Goal: Task Accomplishment & Management: Use online tool/utility

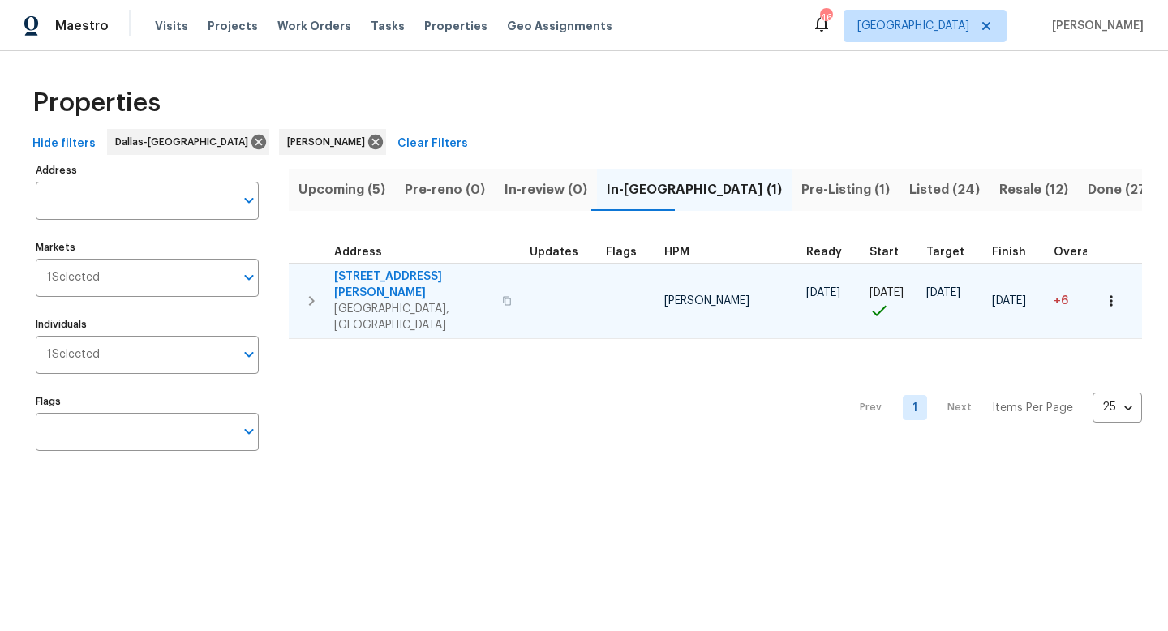
click at [384, 277] on span "[STREET_ADDRESS][PERSON_NAME]" at bounding box center [413, 285] width 158 height 32
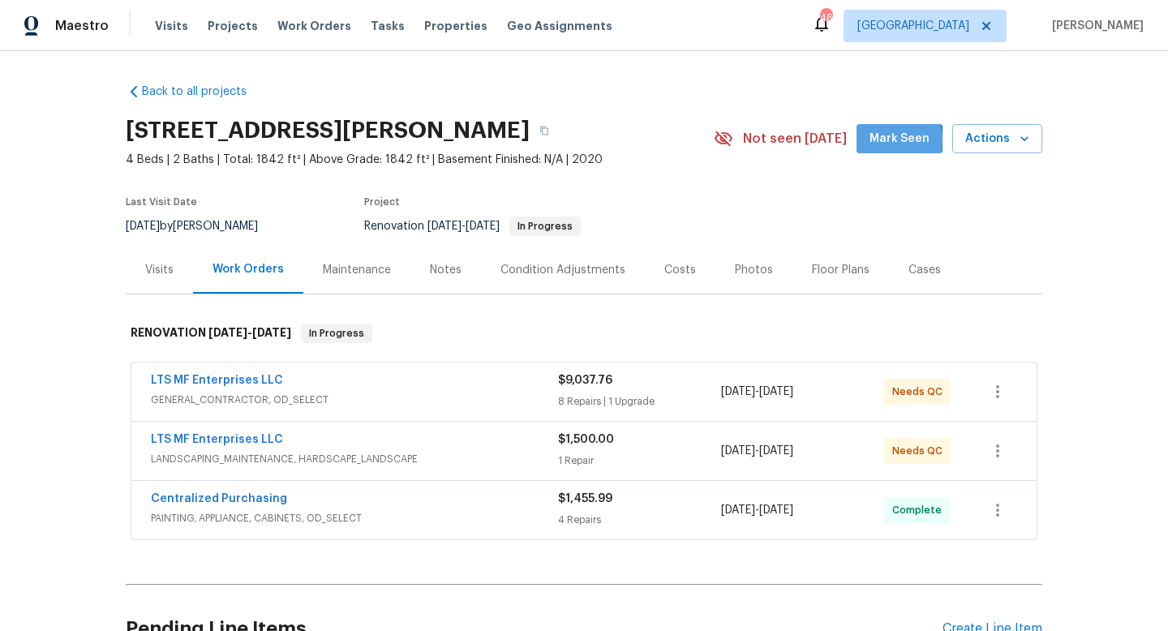
click at [891, 140] on span "Mark Seen" at bounding box center [900, 139] width 60 height 20
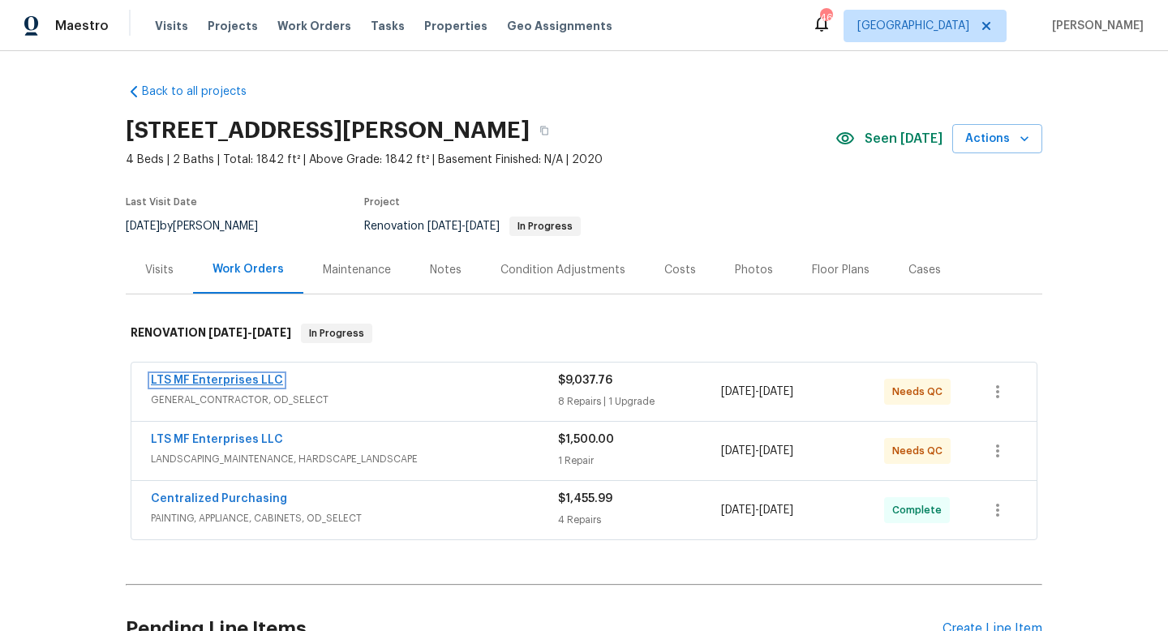
click at [254, 377] on link "LTS MF Enterprises LLC" at bounding box center [217, 380] width 132 height 11
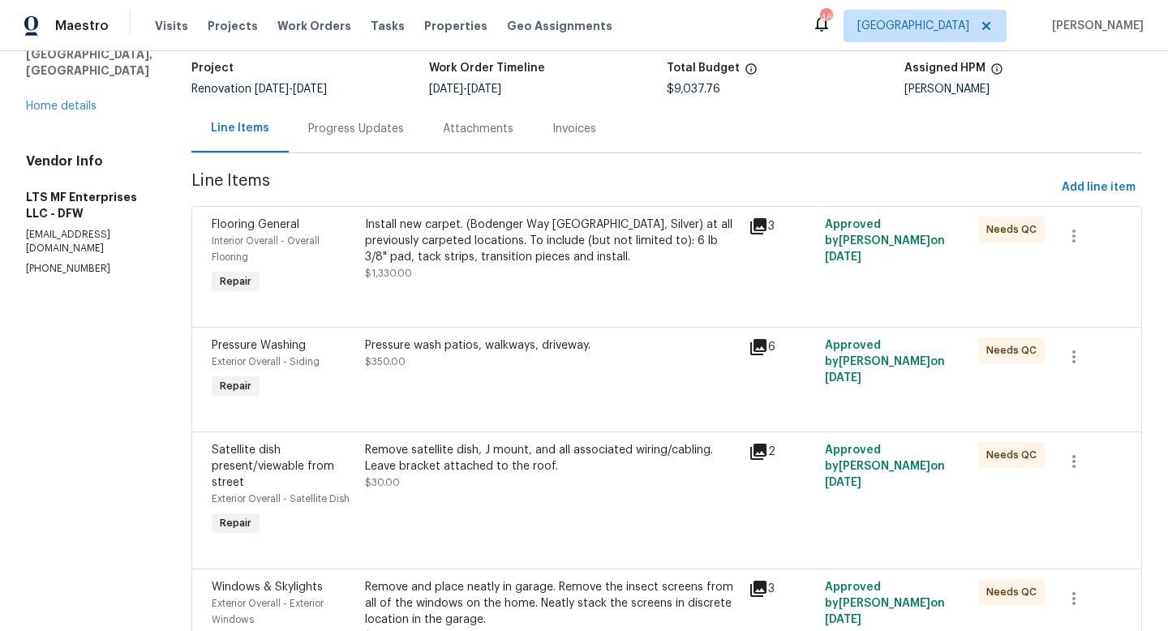
scroll to position [91, 0]
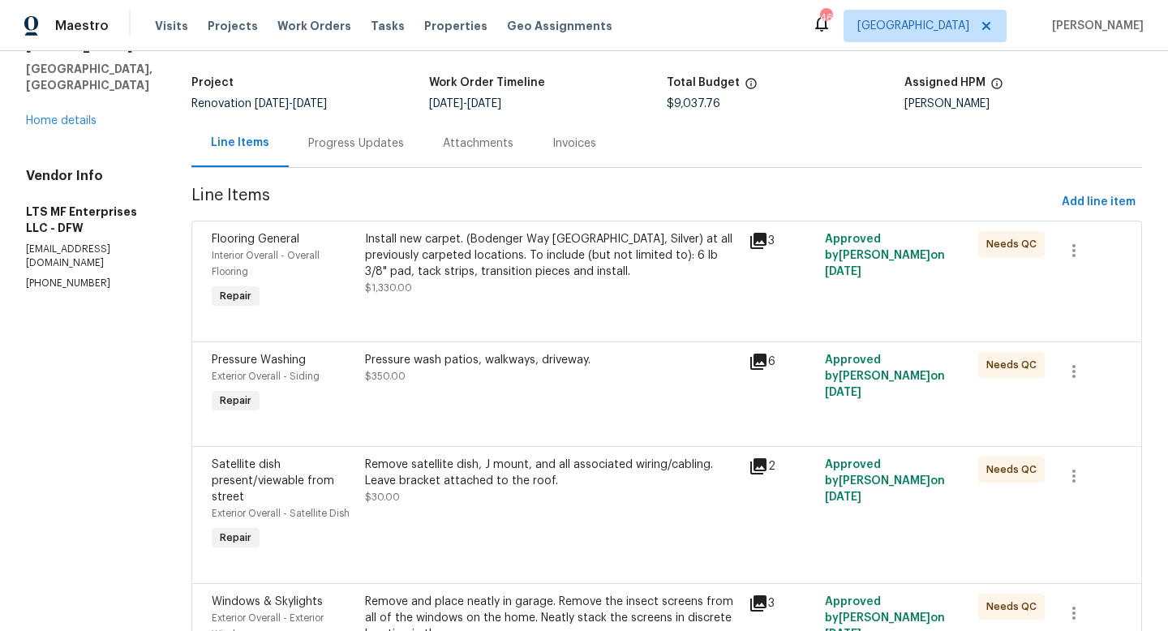
click at [489, 266] on div "Install new carpet. (Bodenger Way 945 Winter Ash, Silver) at all previously car…" at bounding box center [552, 255] width 374 height 49
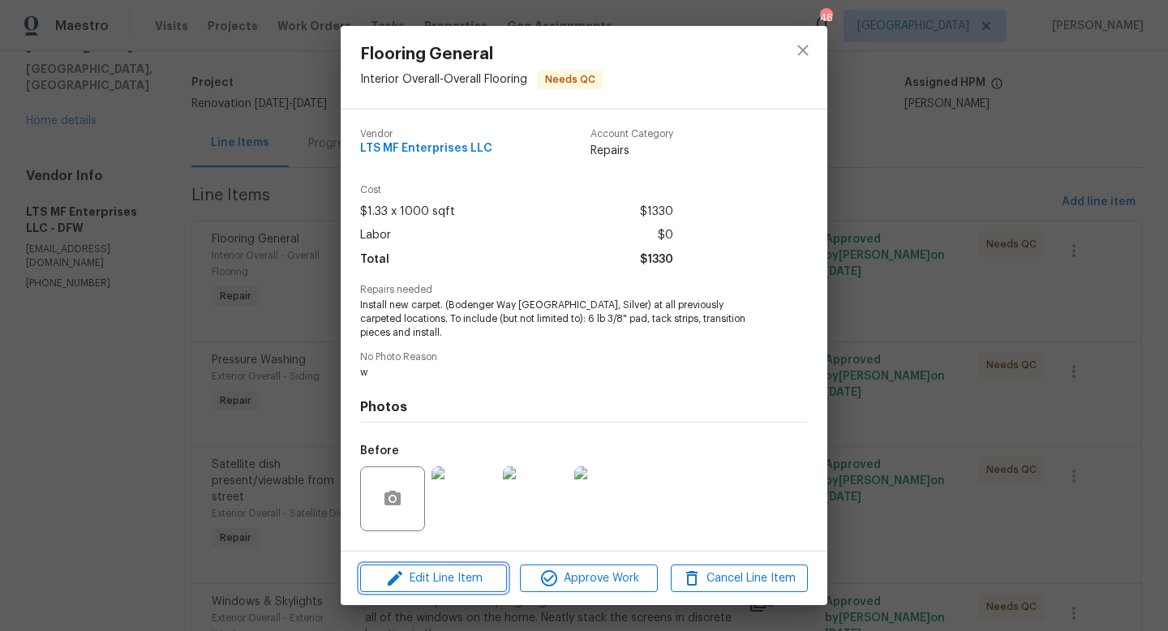
click at [458, 585] on span "Edit Line Item" at bounding box center [433, 579] width 137 height 20
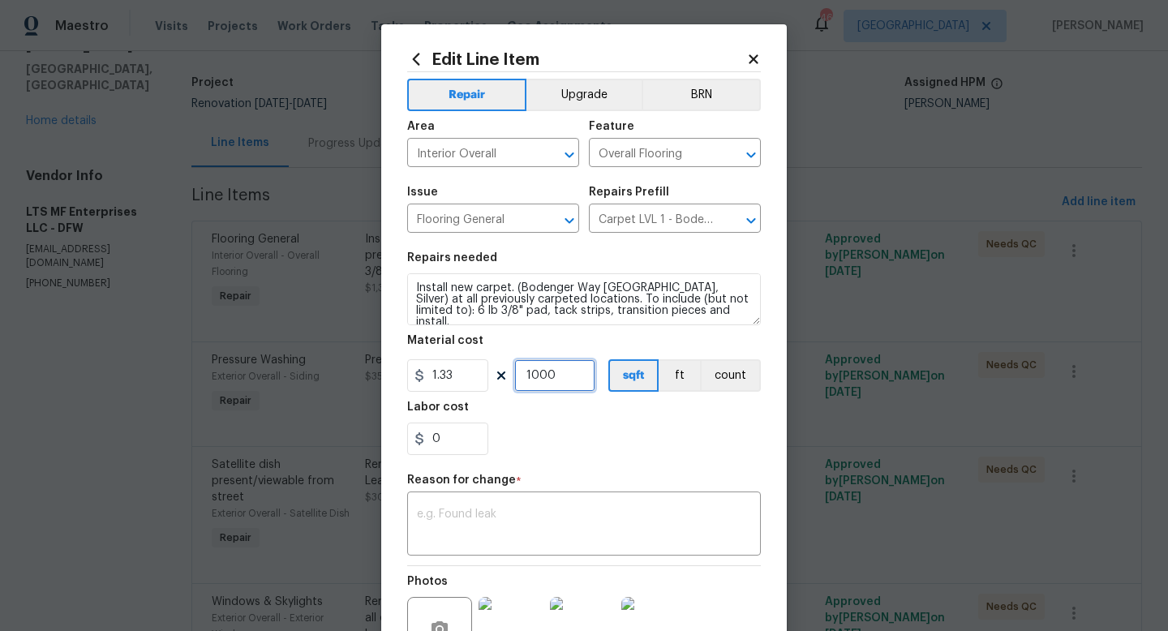
click at [565, 373] on input "1000" at bounding box center [554, 375] width 81 height 32
type input "1"
click at [468, 380] on input "1.33" at bounding box center [447, 375] width 81 height 32
type input "1850"
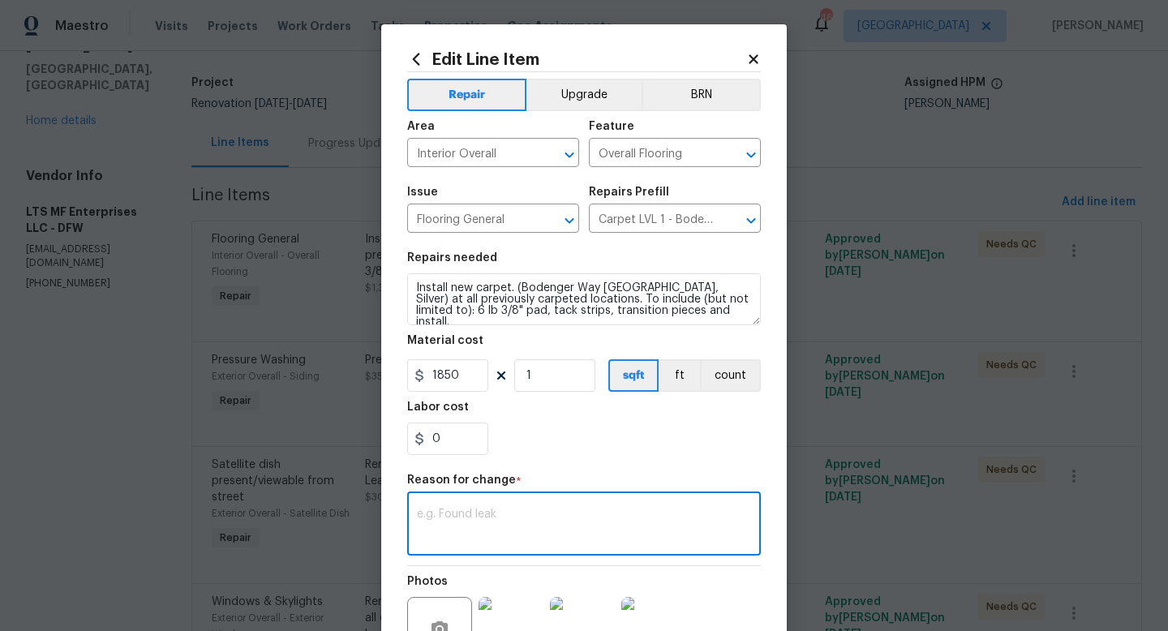
click at [494, 510] on textarea at bounding box center [584, 526] width 334 height 34
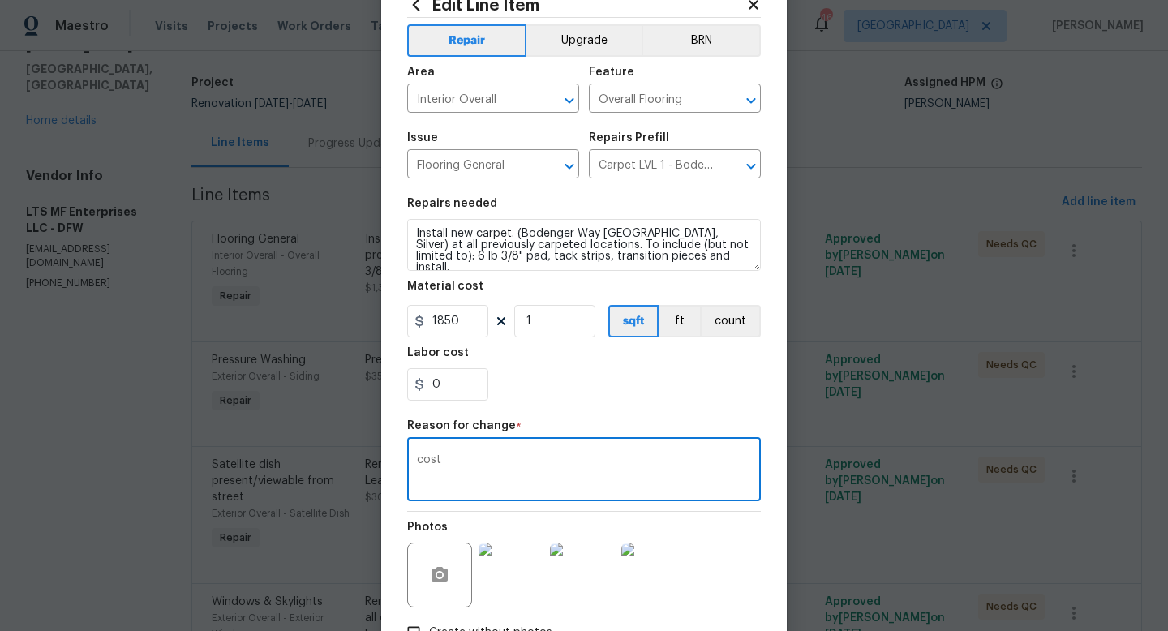
scroll to position [169, 0]
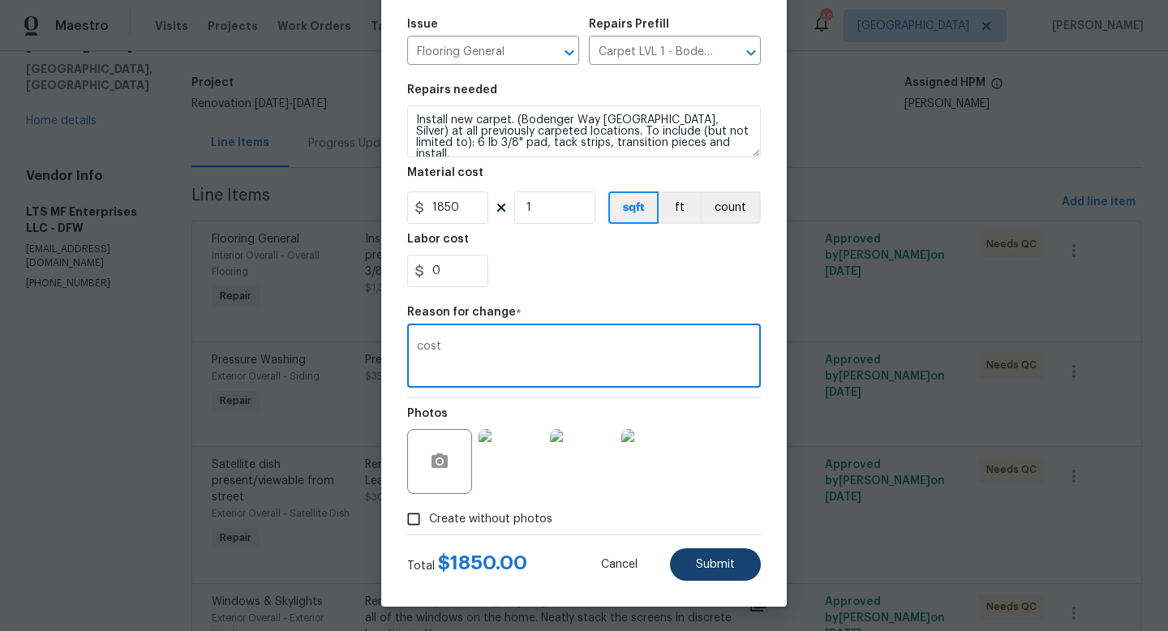
type textarea "cost"
click at [713, 562] on span "Submit" at bounding box center [715, 565] width 39 height 12
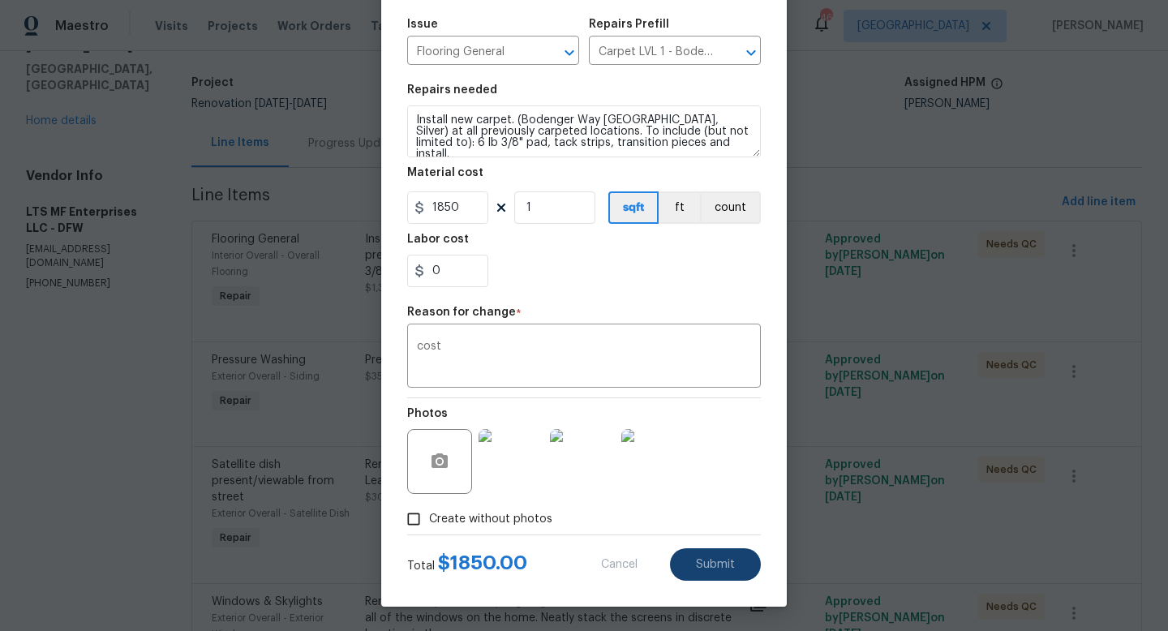
type input "1.33"
type input "1000"
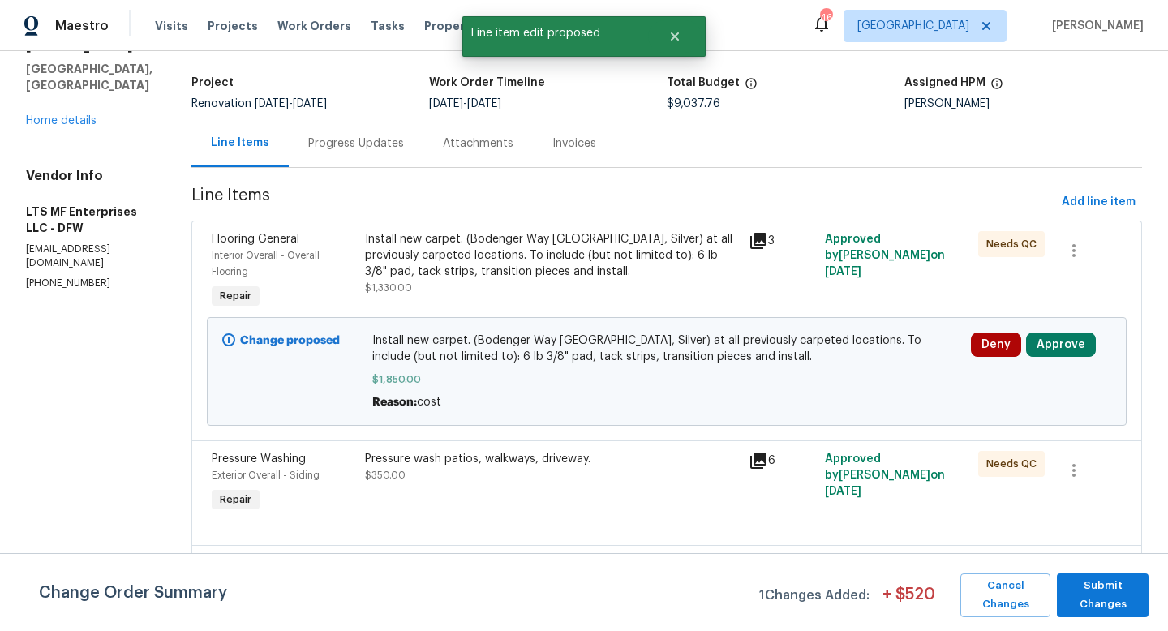
scroll to position [0, 0]
click at [1084, 586] on span "Submit Changes" at bounding box center [1102, 595] width 75 height 37
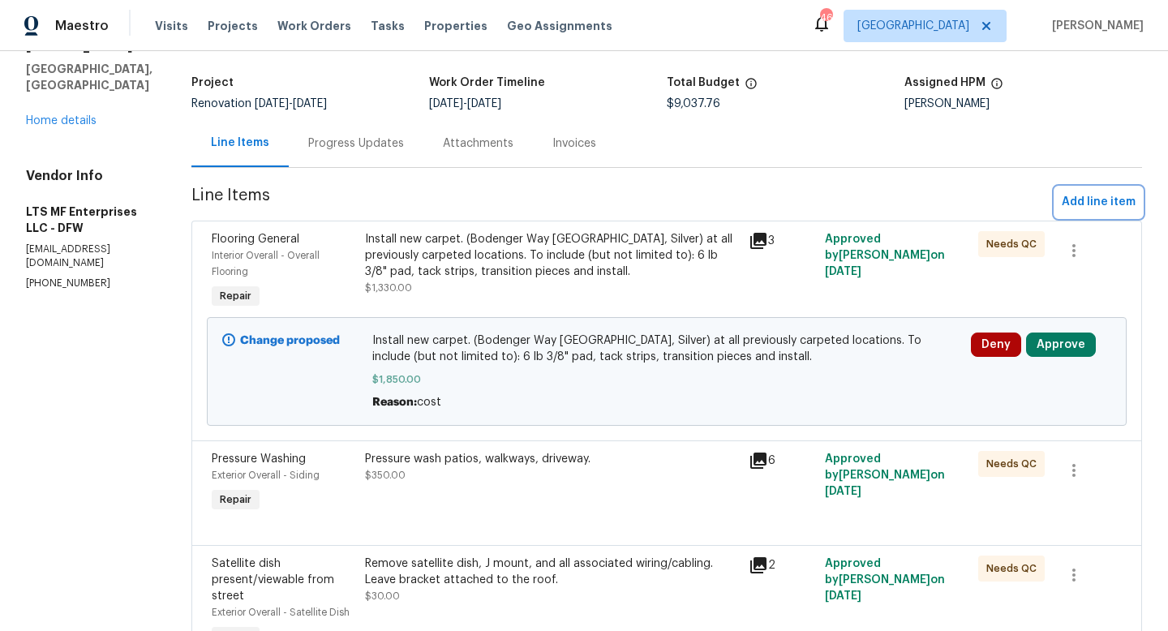
click at [1089, 200] on span "Add line item" at bounding box center [1099, 202] width 74 height 20
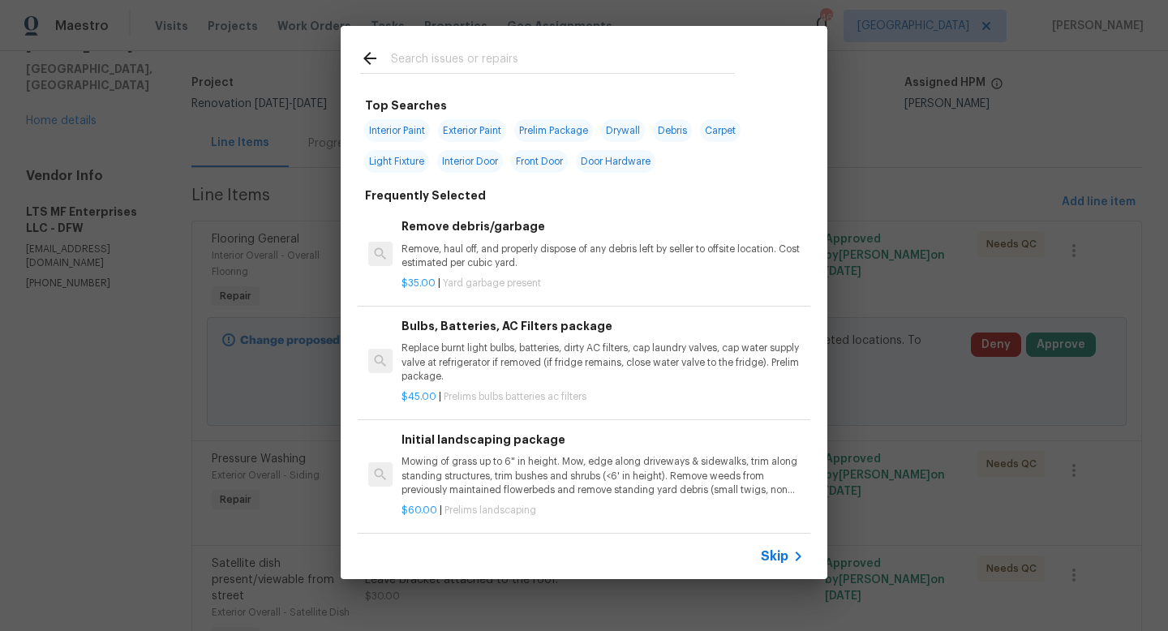
click at [780, 547] on div "Skip" at bounding box center [784, 556] width 47 height 19
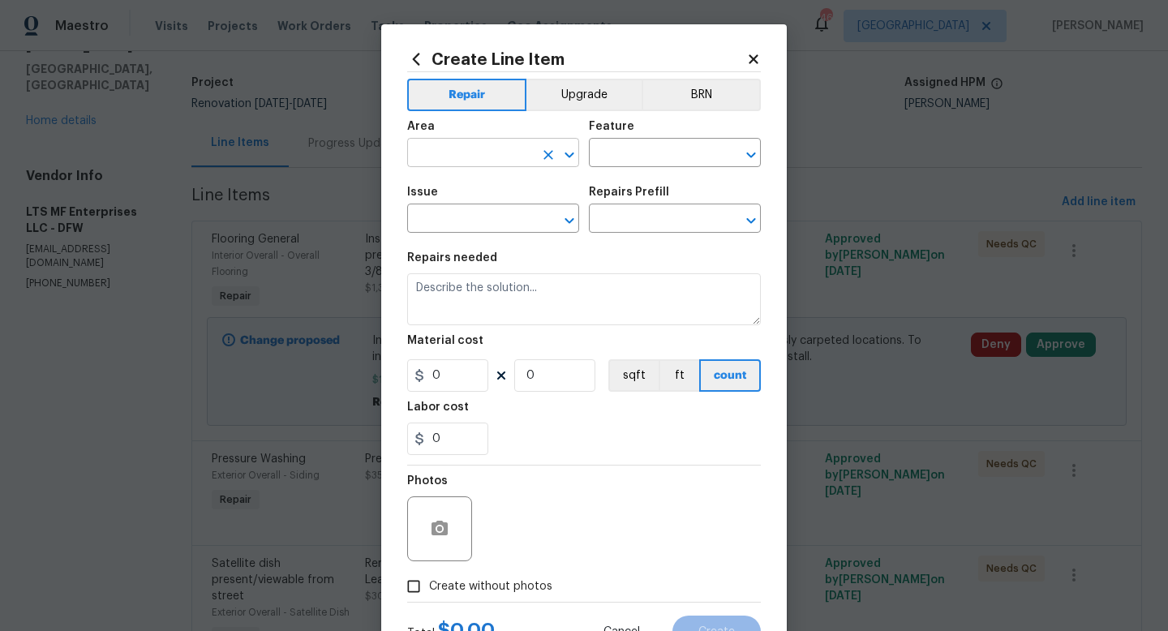
click at [459, 153] on input "text" at bounding box center [470, 154] width 127 height 25
click at [462, 200] on li "Kitchen" at bounding box center [493, 191] width 172 height 27
type input "Kitchen"
click at [624, 138] on div "Feature" at bounding box center [675, 131] width 172 height 21
click at [623, 158] on input "text" at bounding box center [652, 154] width 127 height 25
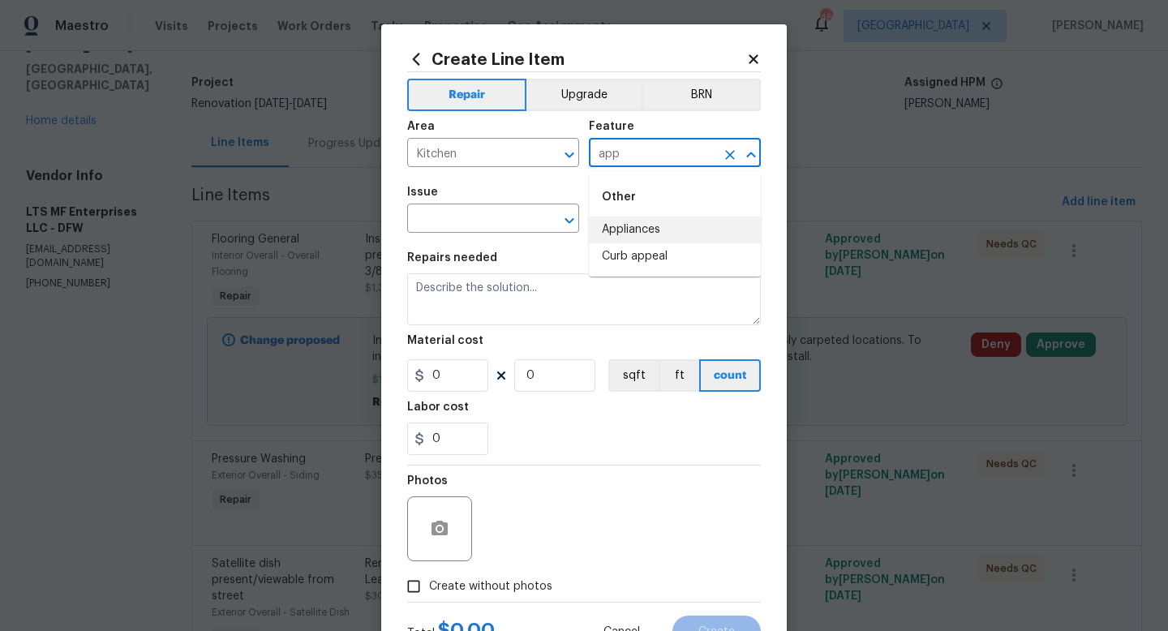
click at [630, 220] on li "Appliances" at bounding box center [675, 230] width 172 height 27
type input "Appliances"
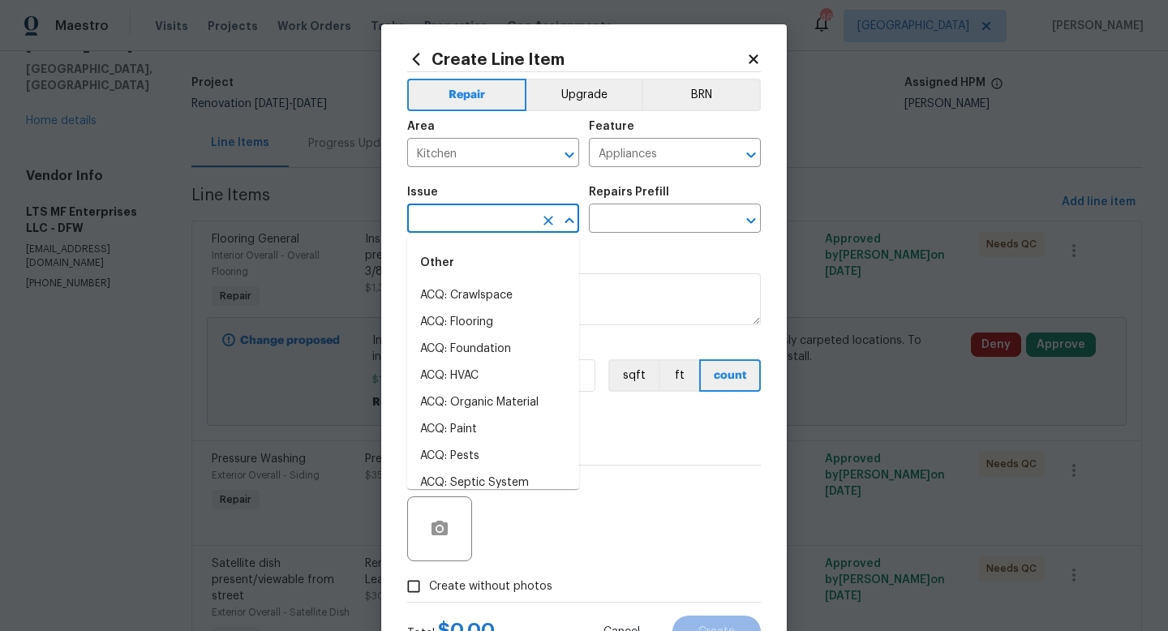
click at [501, 224] on input "text" at bounding box center [470, 220] width 127 height 25
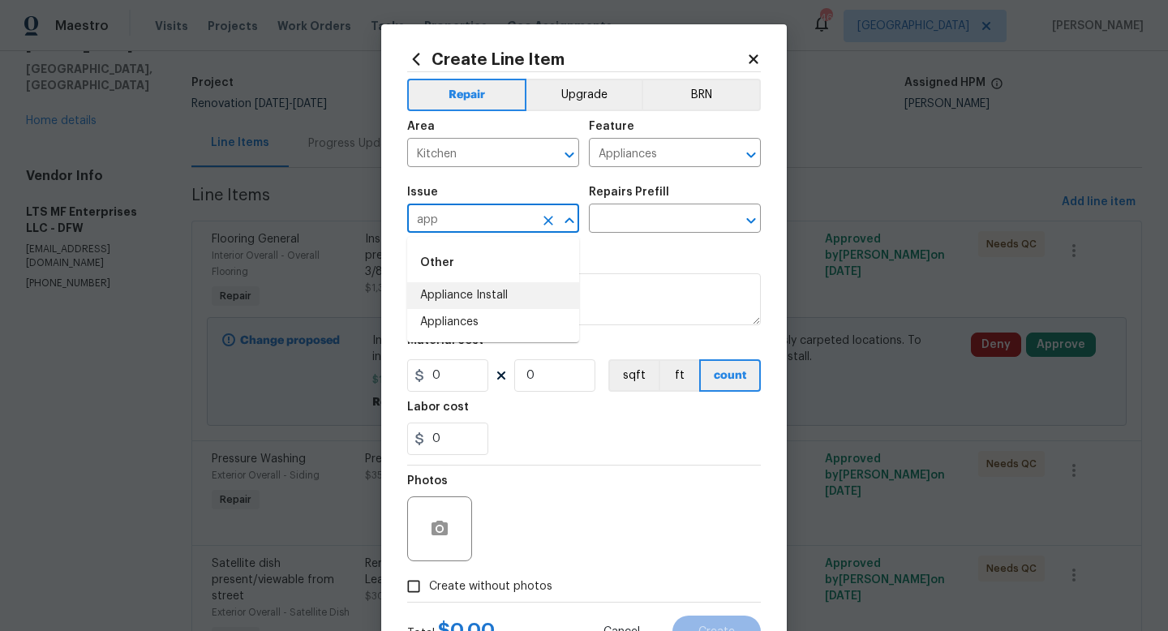
click at [494, 287] on li "Appliance Install" at bounding box center [493, 295] width 172 height 27
type input "Appliance Install"
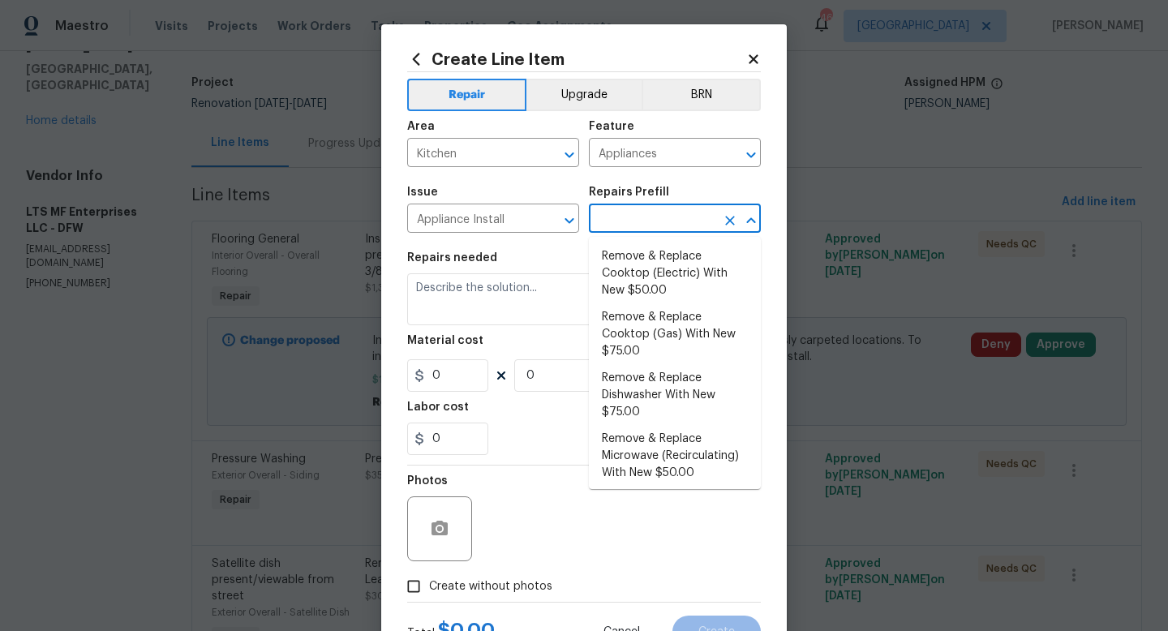
click at [621, 223] on input "text" at bounding box center [652, 220] width 127 height 25
click at [688, 290] on li "Remove & Replace Cooktop (Electric) With New $50.00" at bounding box center [675, 273] width 172 height 61
type input "Remove & Replace Cooktop (Electric) With New $50.00"
type textarea "Remove the existing cooktop and replace it with a new electric cooktop provided…"
type input "50"
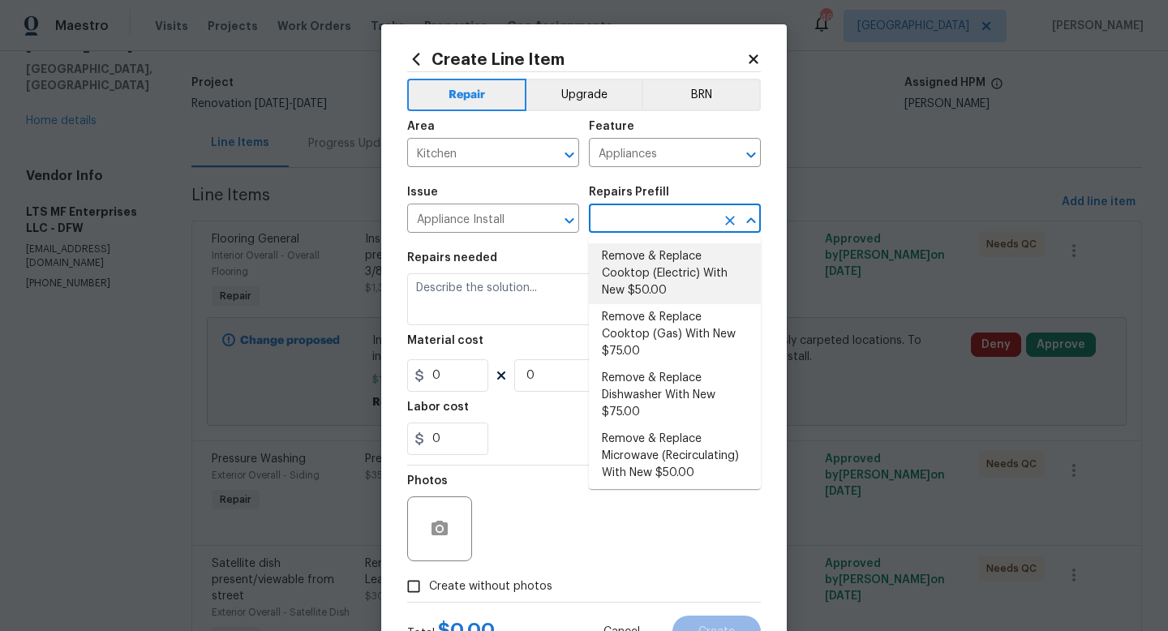
type input "1"
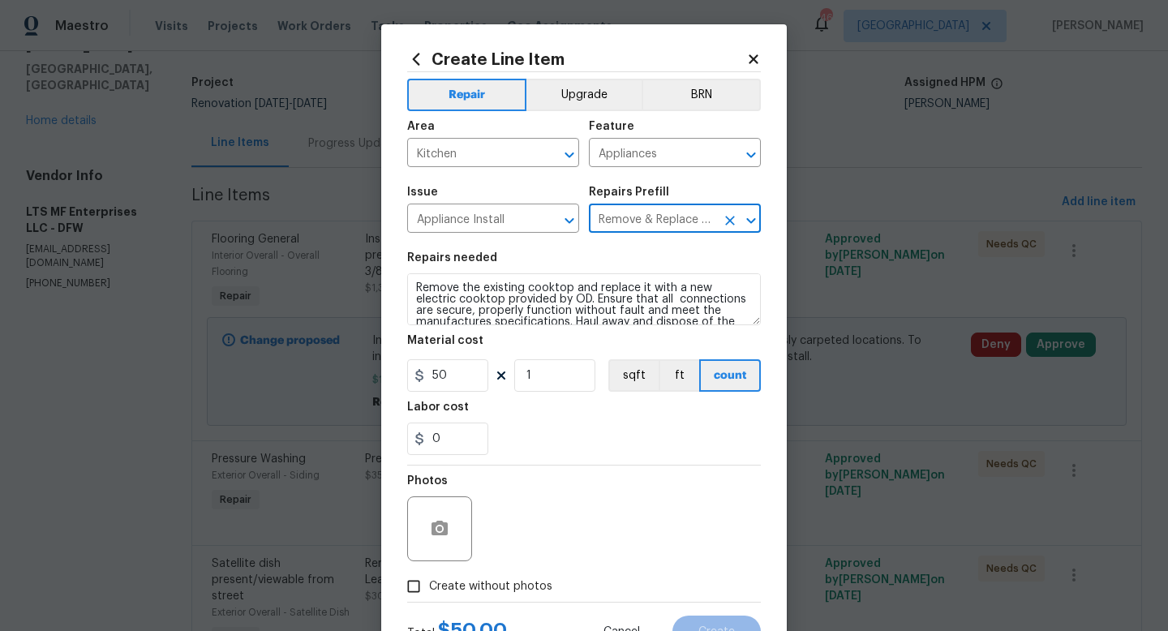
scroll to position [68, 0]
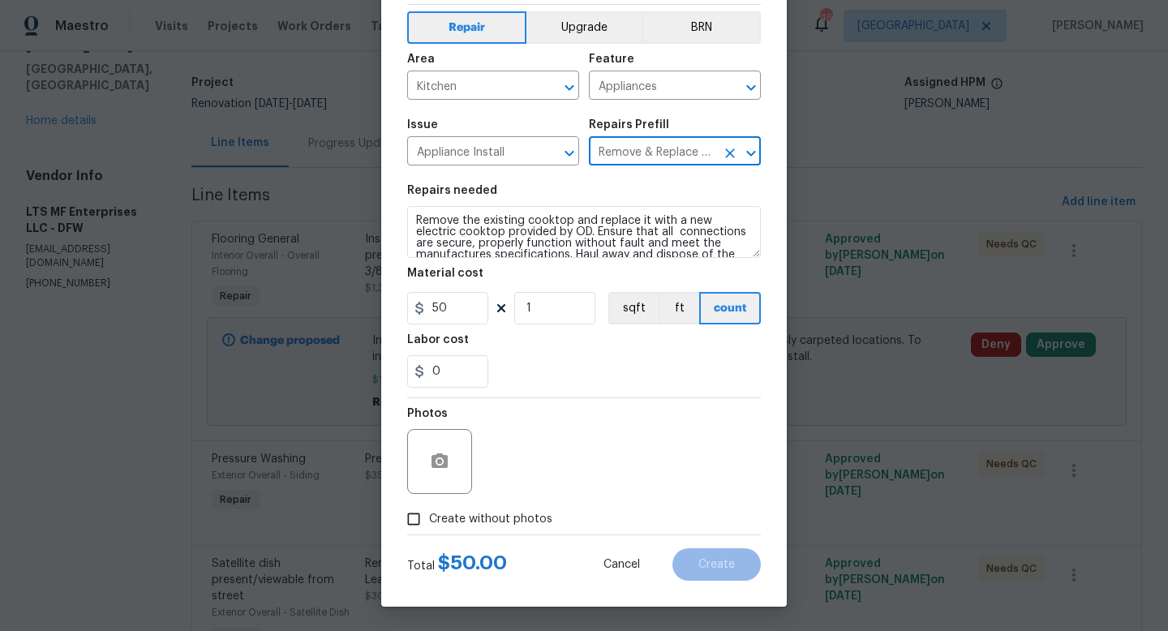
click at [476, 518] on span "Create without photos" at bounding box center [490, 519] width 123 height 17
click at [429, 518] on input "Create without photos" at bounding box center [413, 519] width 31 height 31
checkbox input "true"
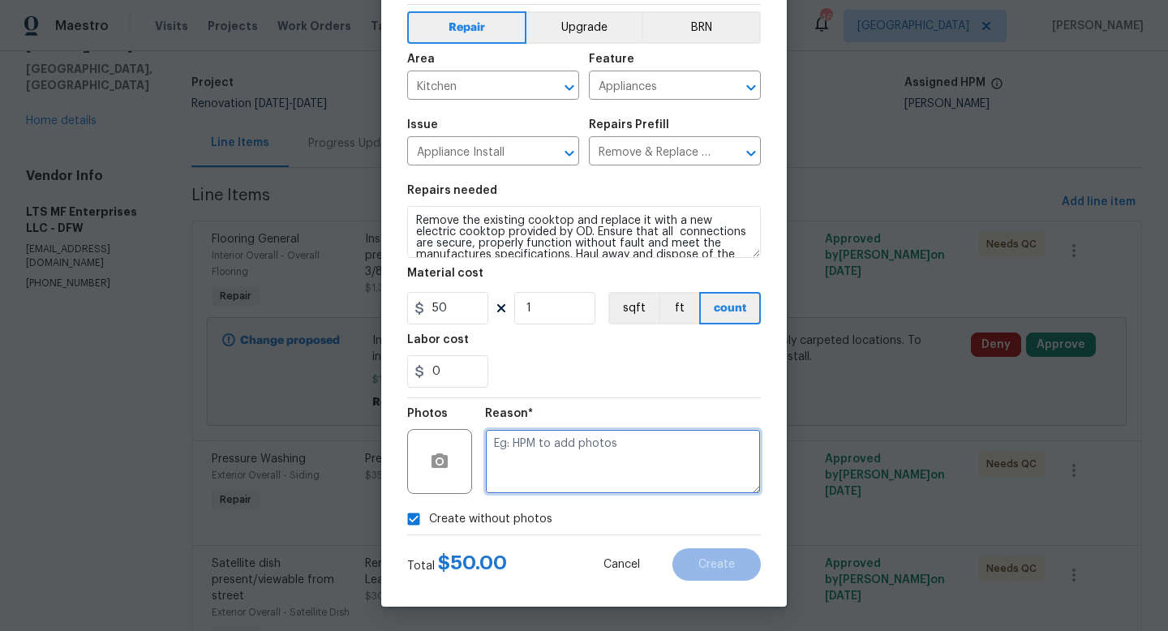
click at [540, 462] on textarea at bounding box center [623, 461] width 276 height 65
type textarea "w"
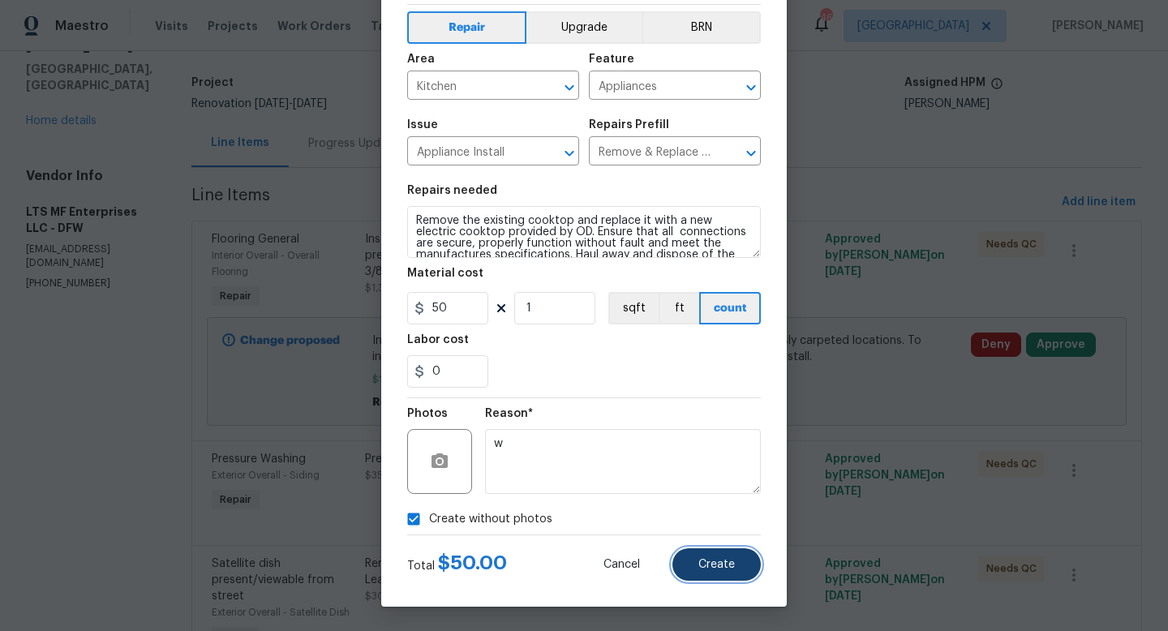
click at [723, 561] on span "Create" at bounding box center [716, 565] width 37 height 12
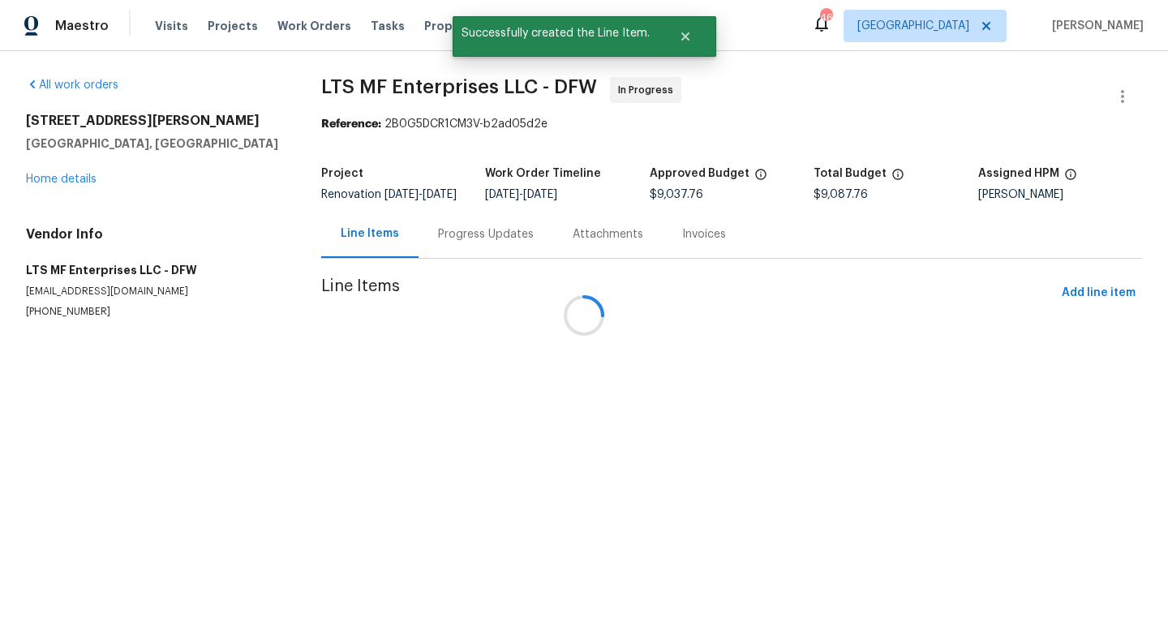
scroll to position [0, 0]
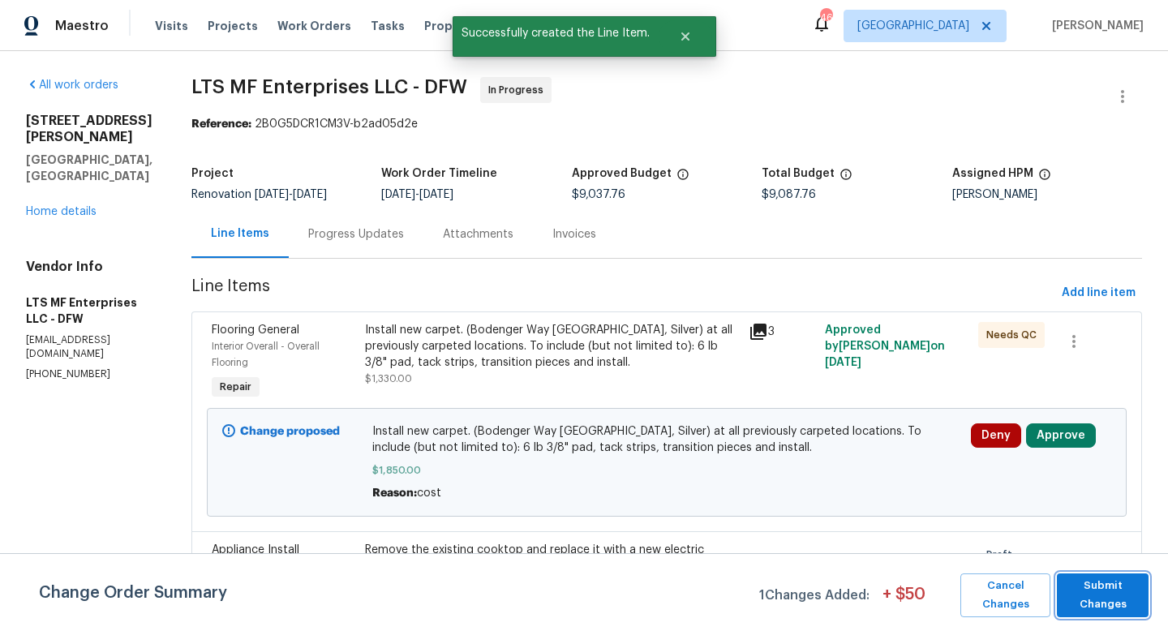
click at [1100, 591] on span "Submit Changes" at bounding box center [1102, 595] width 75 height 37
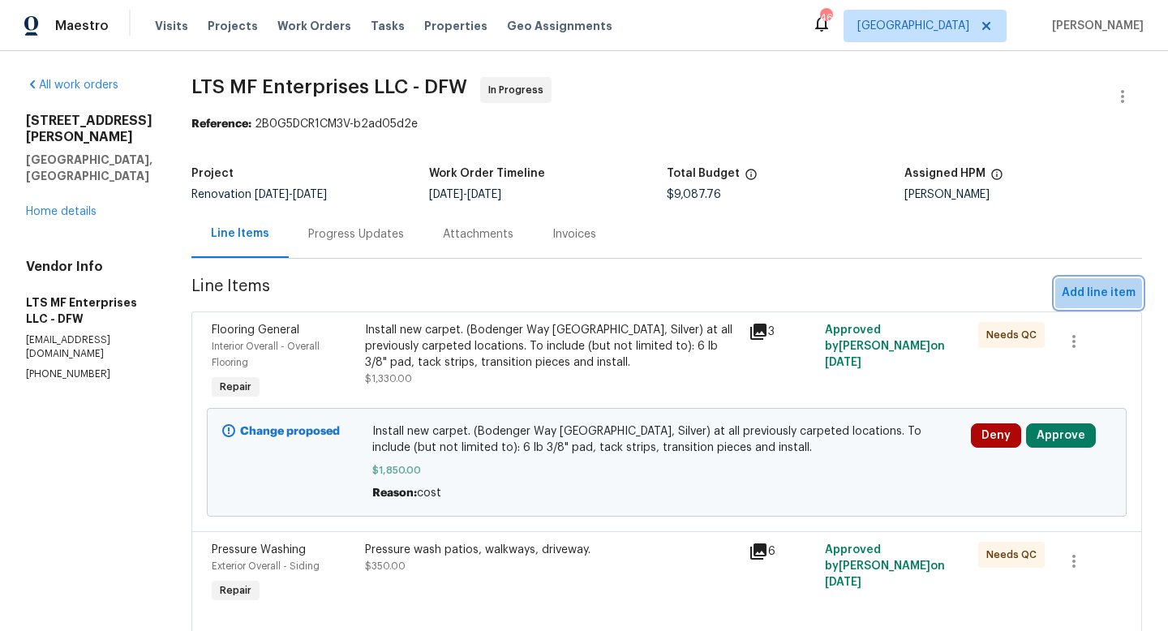
click at [1094, 295] on span "Add line item" at bounding box center [1099, 293] width 74 height 20
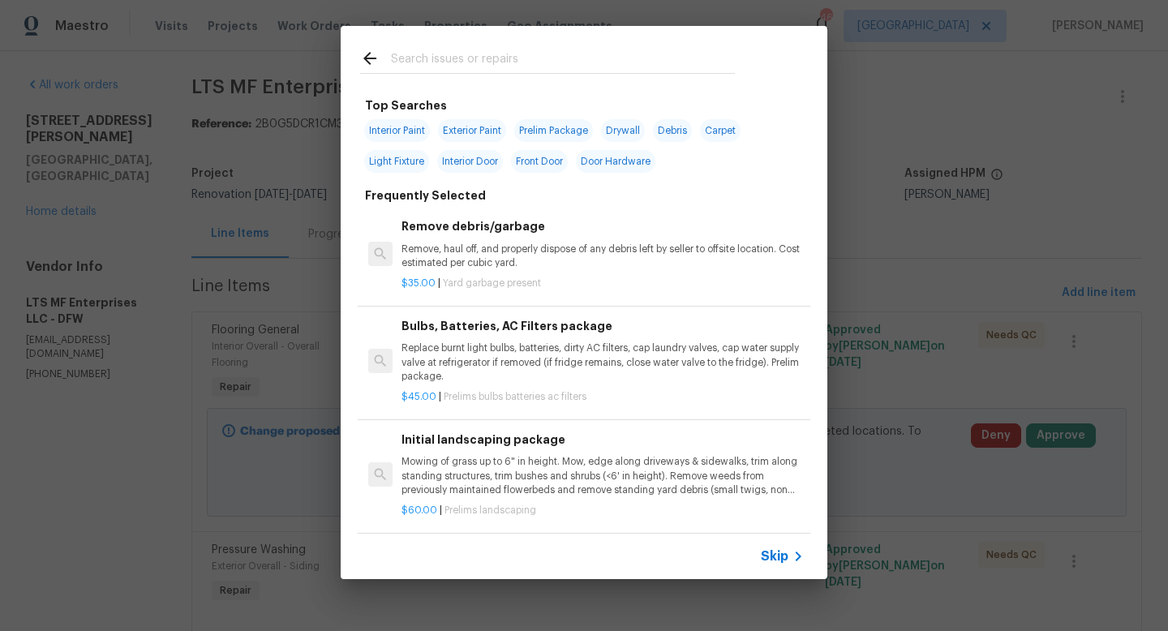
click at [772, 552] on span "Skip" at bounding box center [775, 556] width 28 height 16
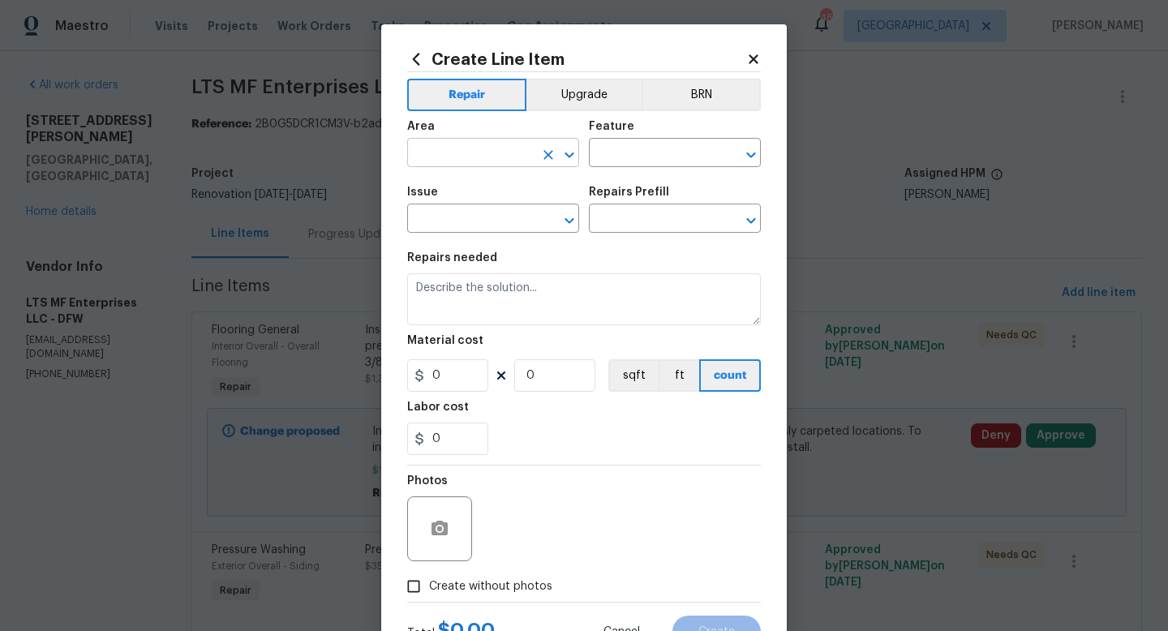
click at [467, 153] on input "text" at bounding box center [470, 154] width 127 height 25
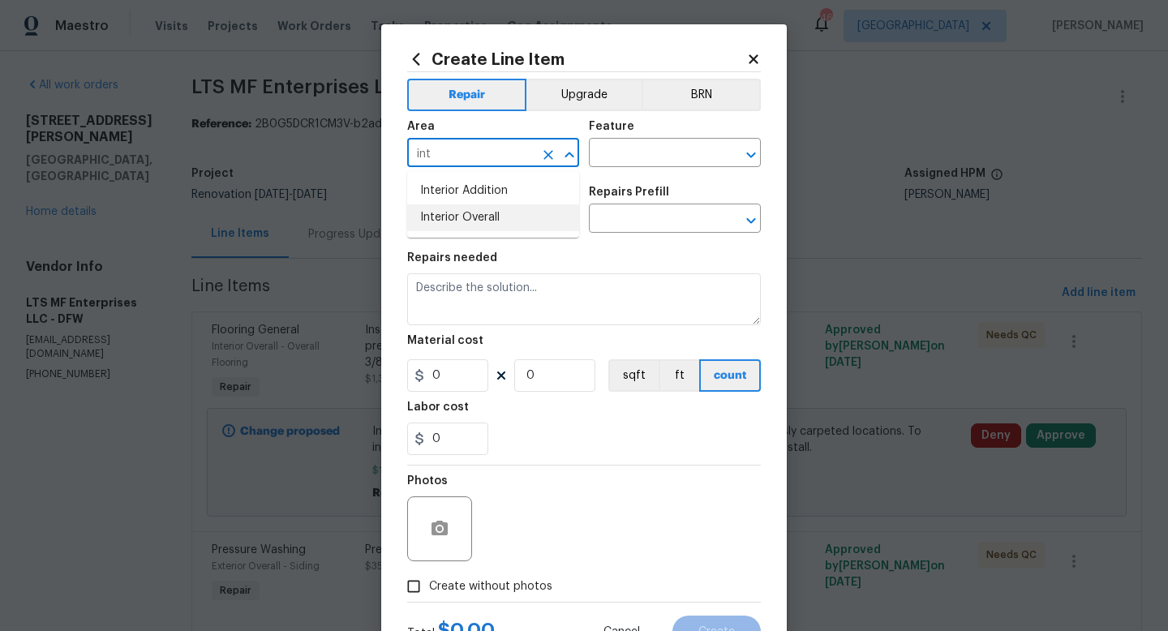
click at [485, 215] on li "Interior Overall" at bounding box center [493, 217] width 172 height 27
type input "Interior Overall"
click at [603, 163] on input "text" at bounding box center [652, 154] width 127 height 25
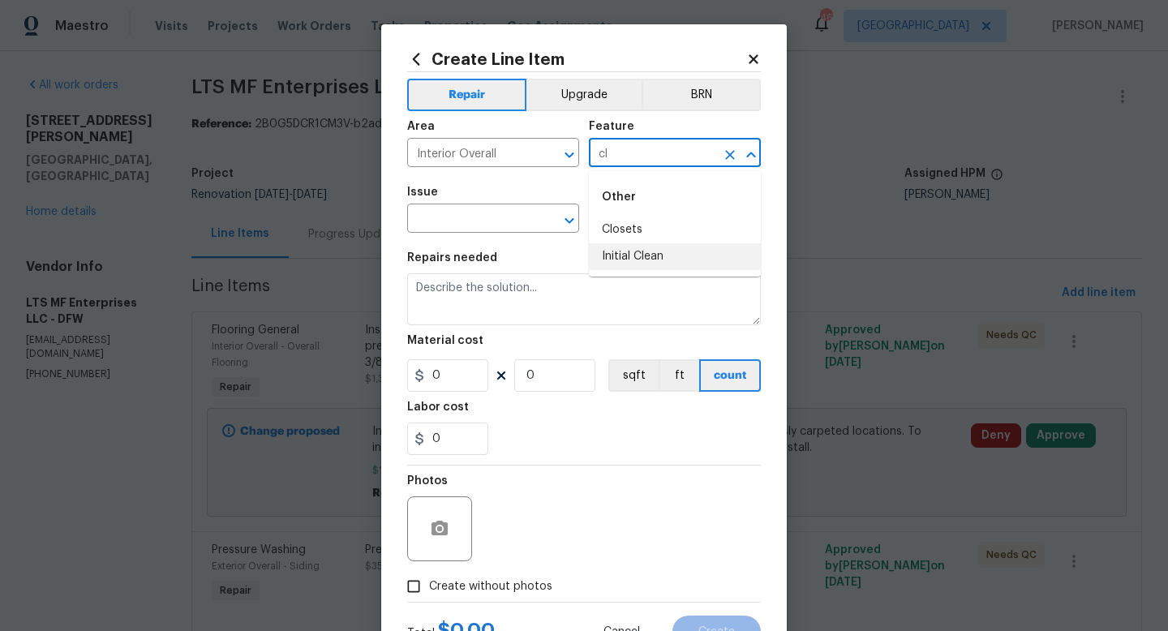
click at [619, 254] on li "Initial Clean" at bounding box center [675, 256] width 172 height 27
type input "Initial Clean"
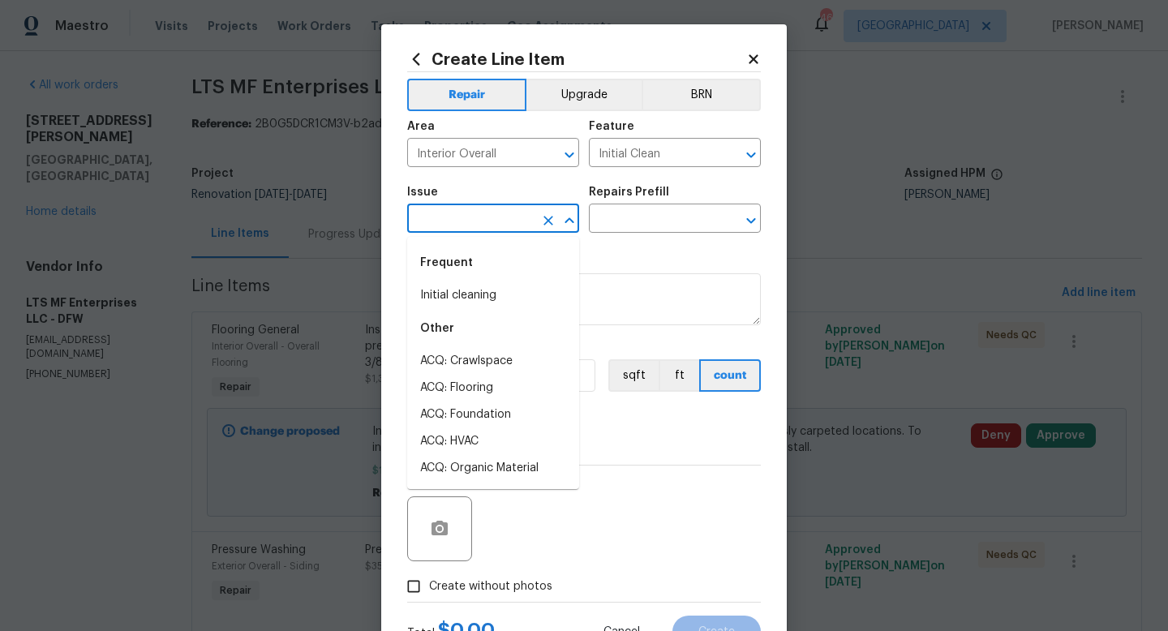
click at [474, 222] on input "text" at bounding box center [470, 220] width 127 height 25
click at [468, 298] on li "Initial cleaning" at bounding box center [493, 295] width 172 height 27
type input "Initial cleaning"
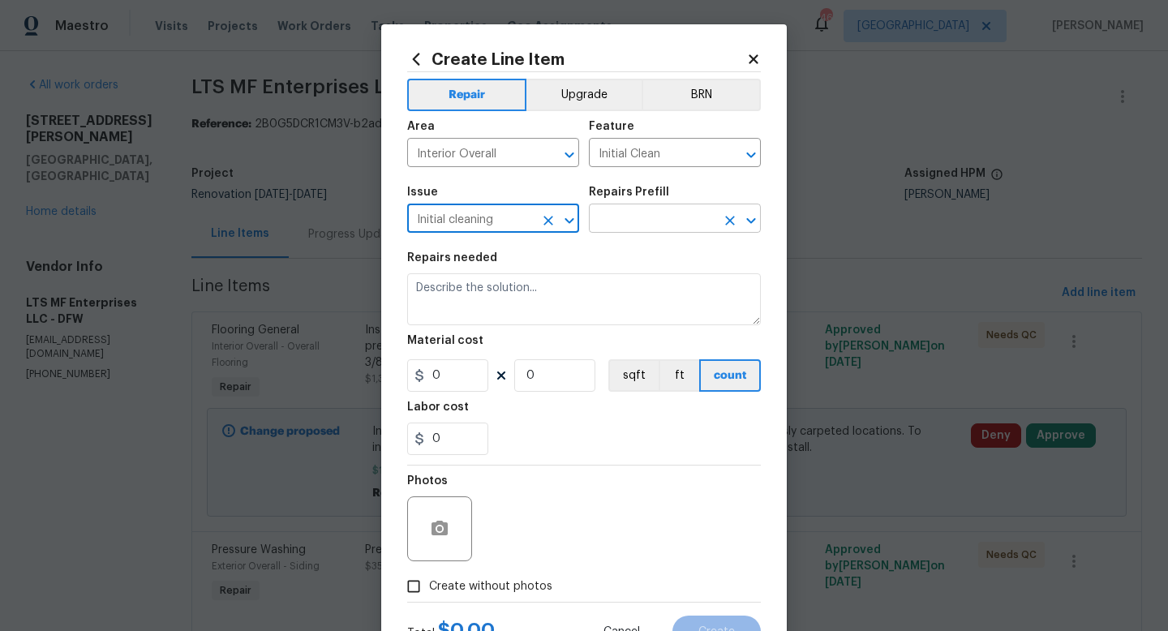
click at [626, 218] on input "text" at bounding box center [652, 220] width 127 height 25
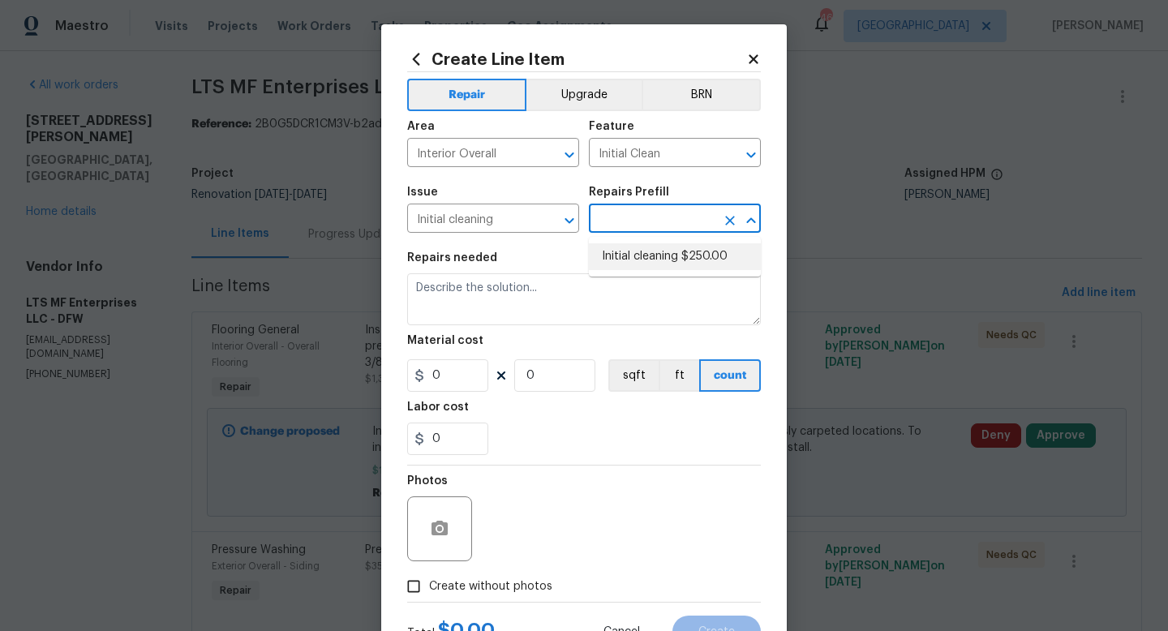
click at [634, 262] on li "Initial cleaning $250.00" at bounding box center [675, 256] width 172 height 27
type input "Home Readiness Packages"
type input "Initial cleaning $250.00"
type textarea "1. Wipe down exterior doors and trim. 2. Clean out all exterior light fixtures …"
type input "250"
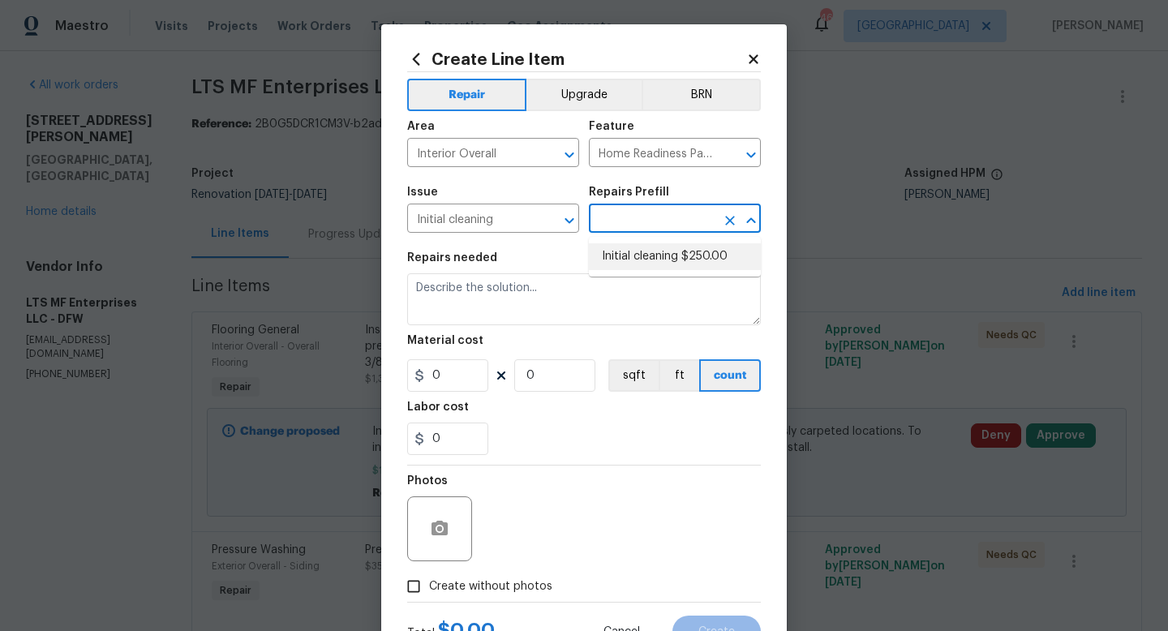
type input "1"
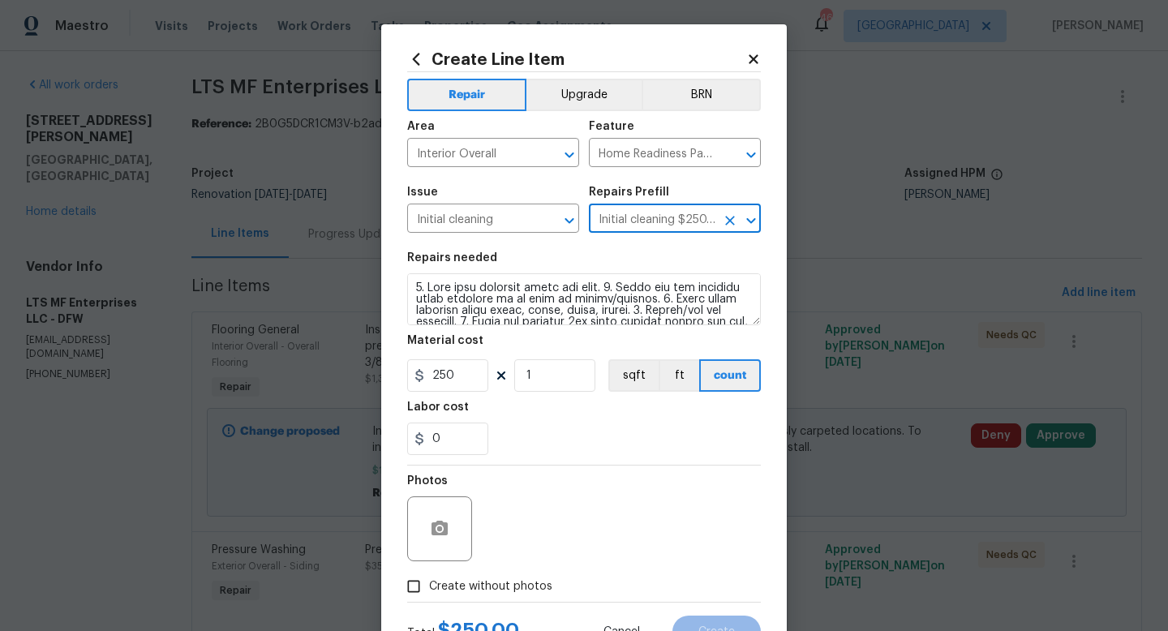
scroll to position [68, 0]
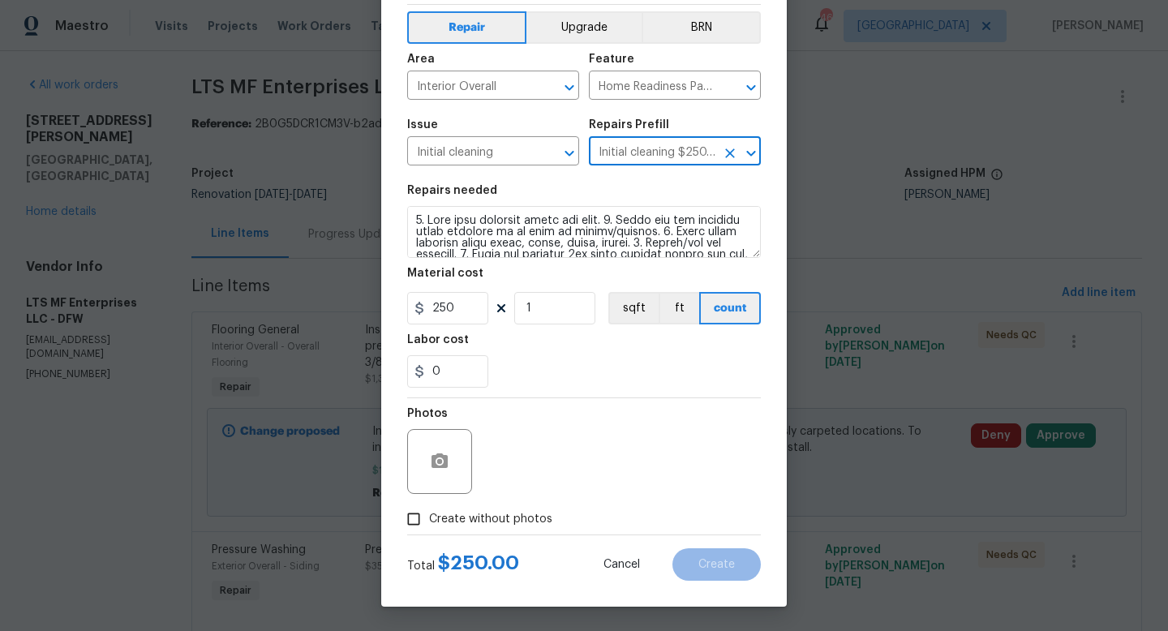
click at [530, 519] on span "Create without photos" at bounding box center [490, 519] width 123 height 17
click at [429, 519] on input "Create without photos" at bounding box center [413, 519] width 31 height 31
checkbox input "true"
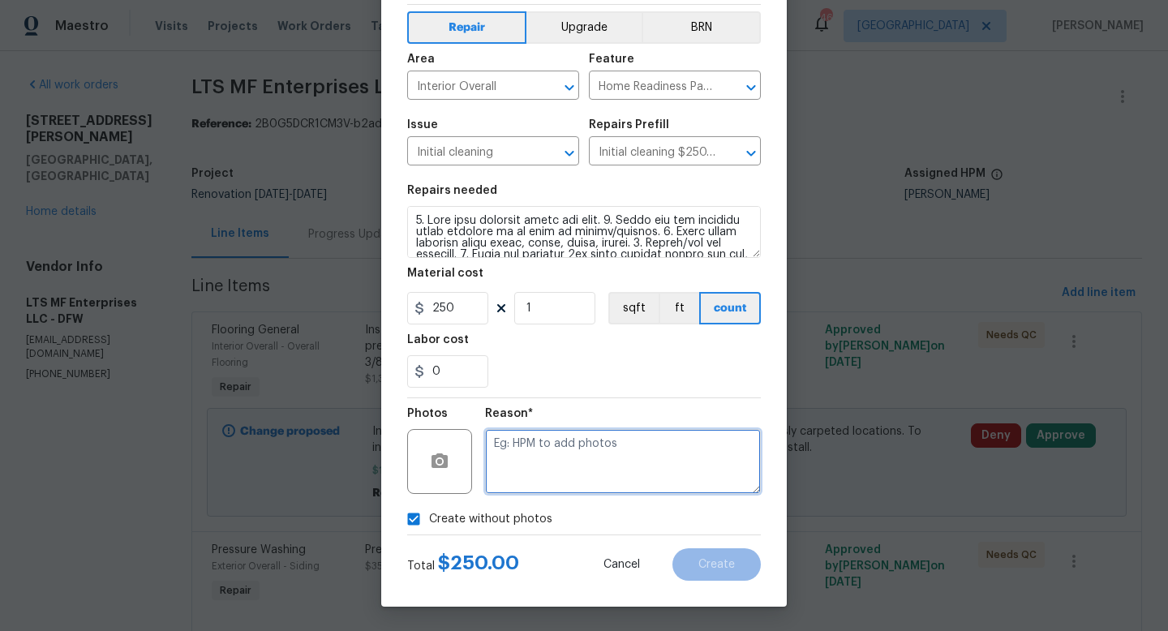
click at [569, 453] on textarea at bounding box center [623, 461] width 276 height 65
type textarea "w"
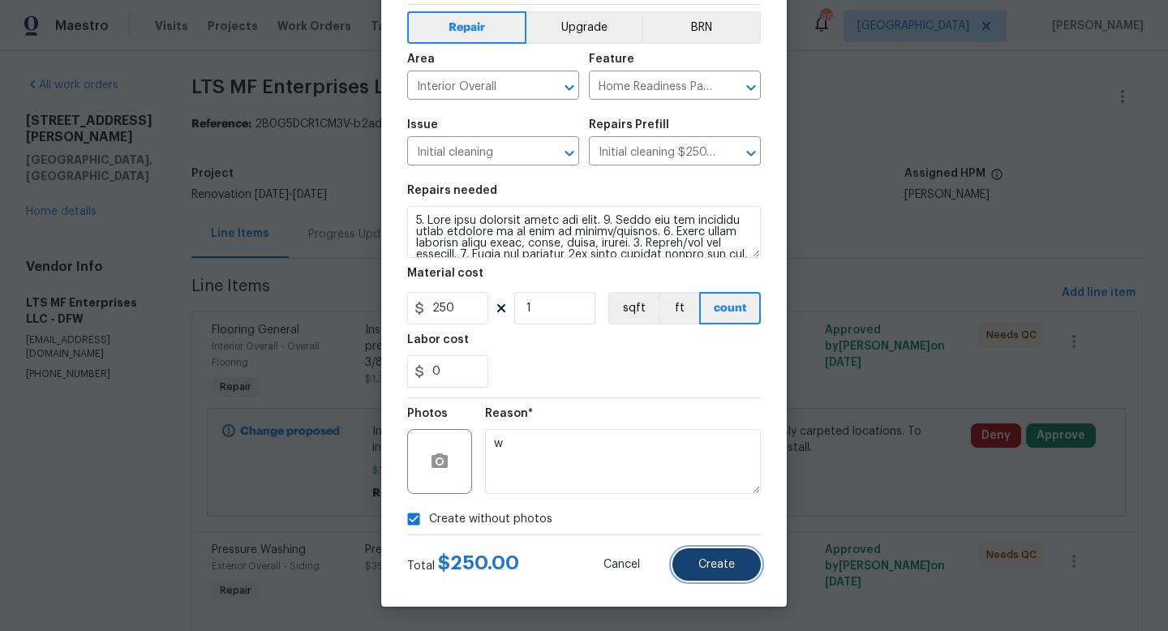
click at [694, 566] on button "Create" at bounding box center [717, 564] width 88 height 32
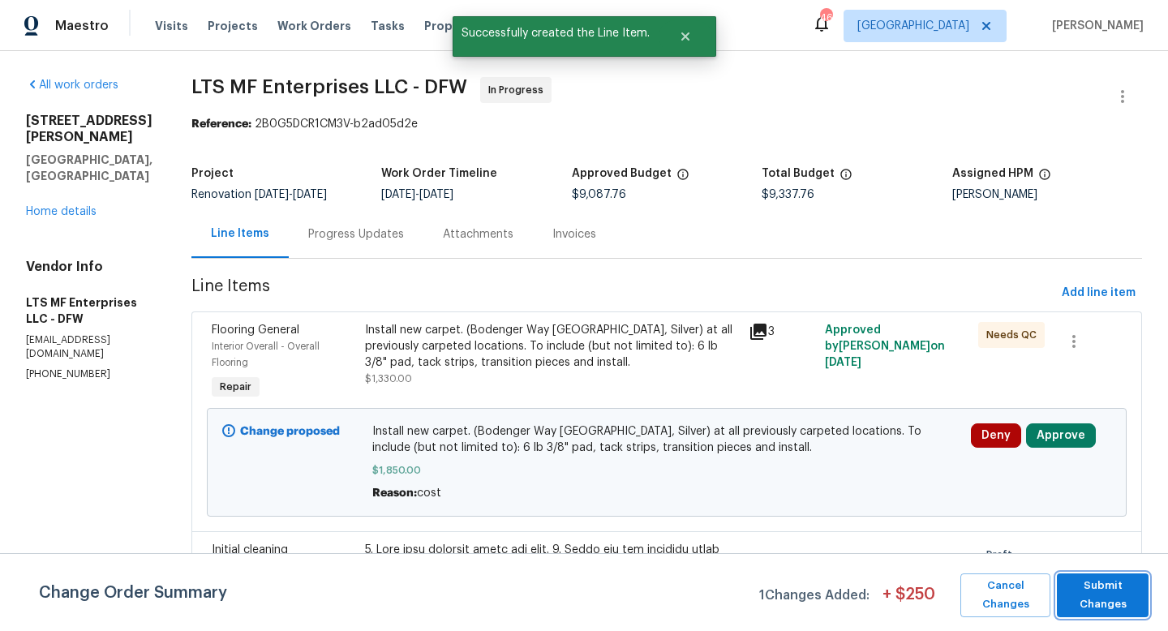
click at [1119, 574] on button "Submit Changes" at bounding box center [1103, 596] width 92 height 44
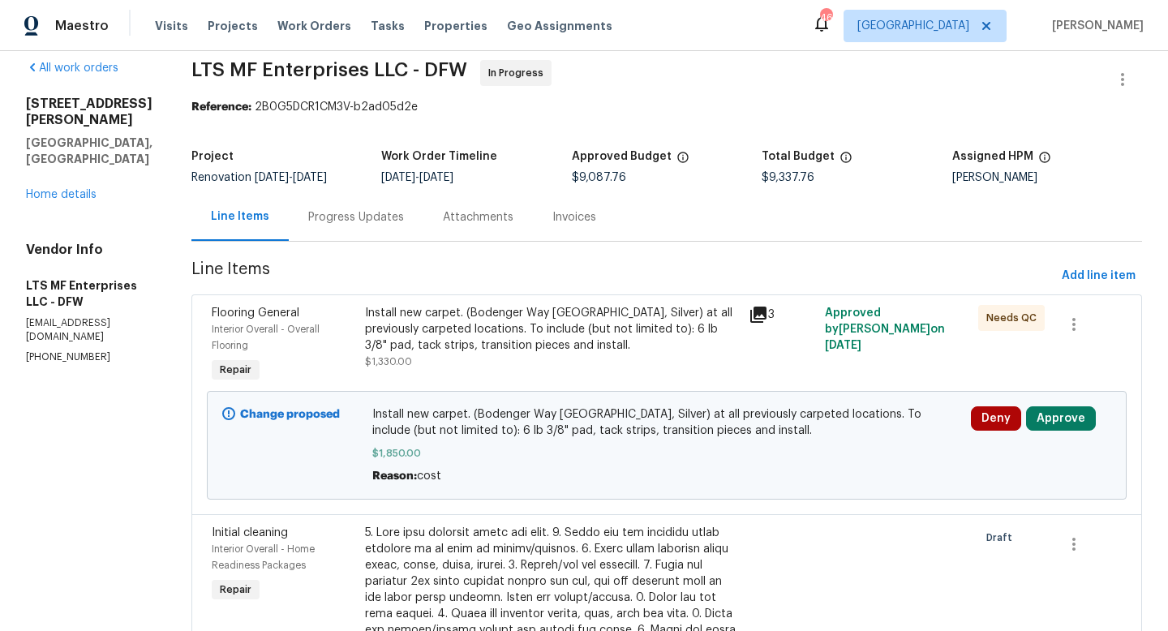
scroll to position [0, 0]
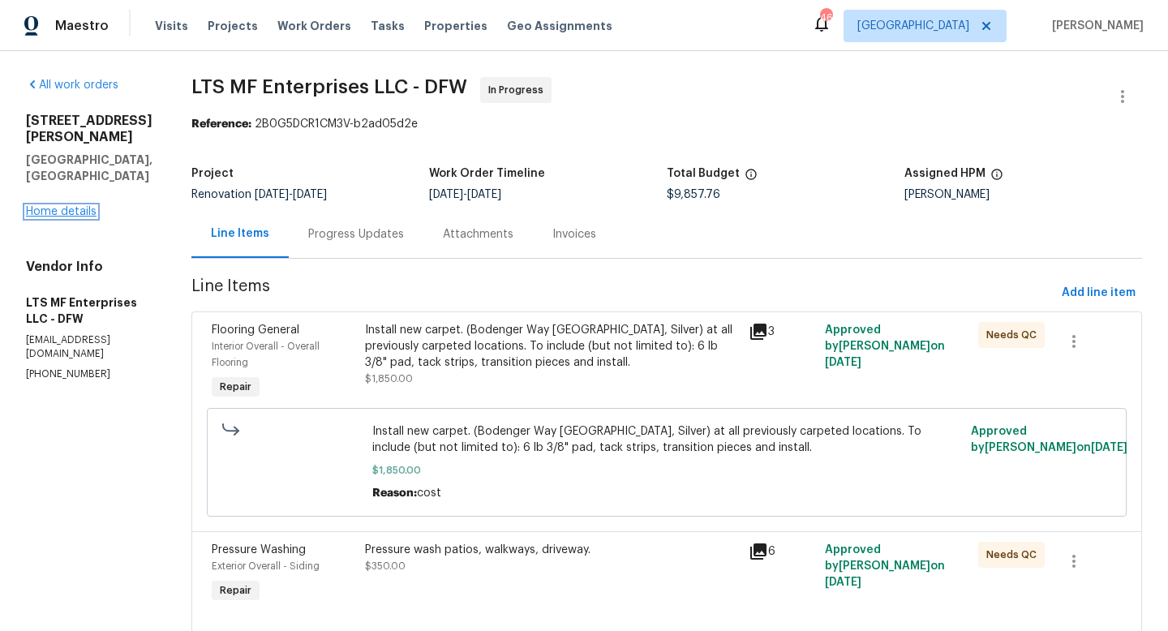
click at [81, 217] on link "Home details" at bounding box center [61, 211] width 71 height 11
